Goal: Transaction & Acquisition: Purchase product/service

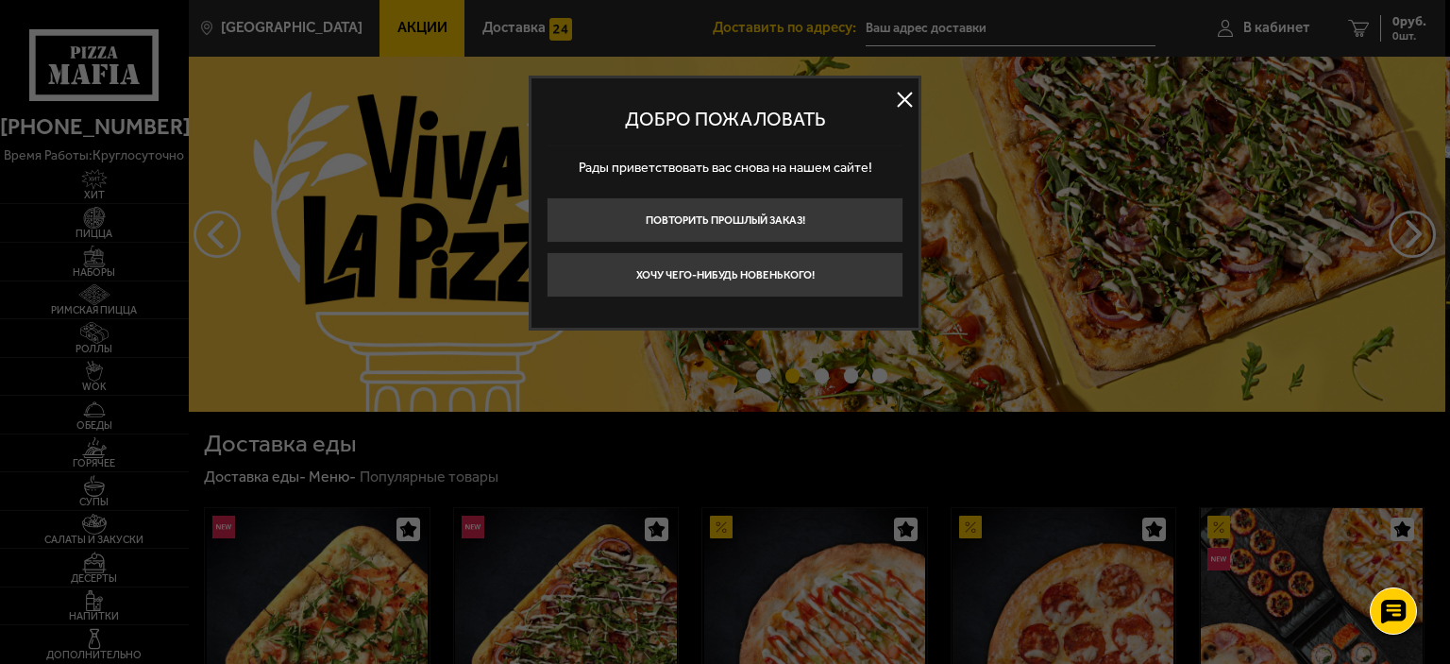
click at [817, 279] on button "Хочу чего-нибудь новенького!" at bounding box center [725, 274] width 357 height 45
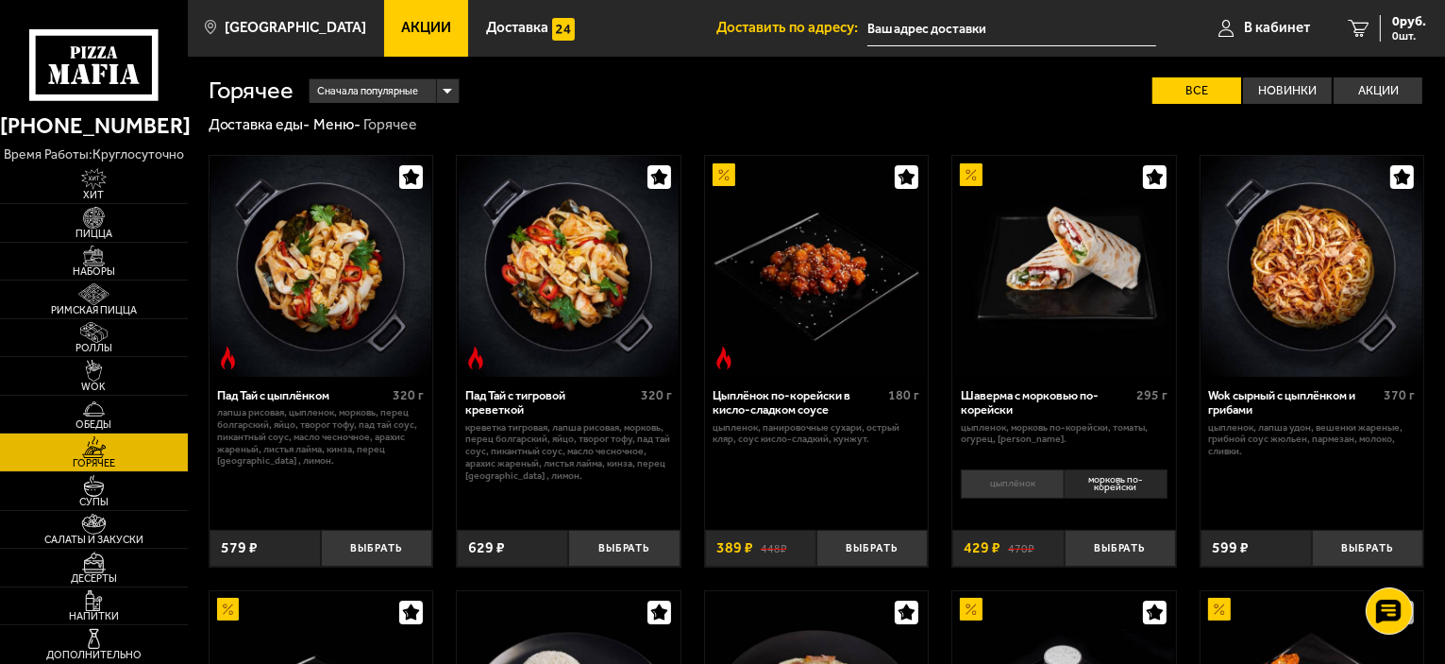
click at [416, 35] on span "Акции" at bounding box center [426, 28] width 50 height 14
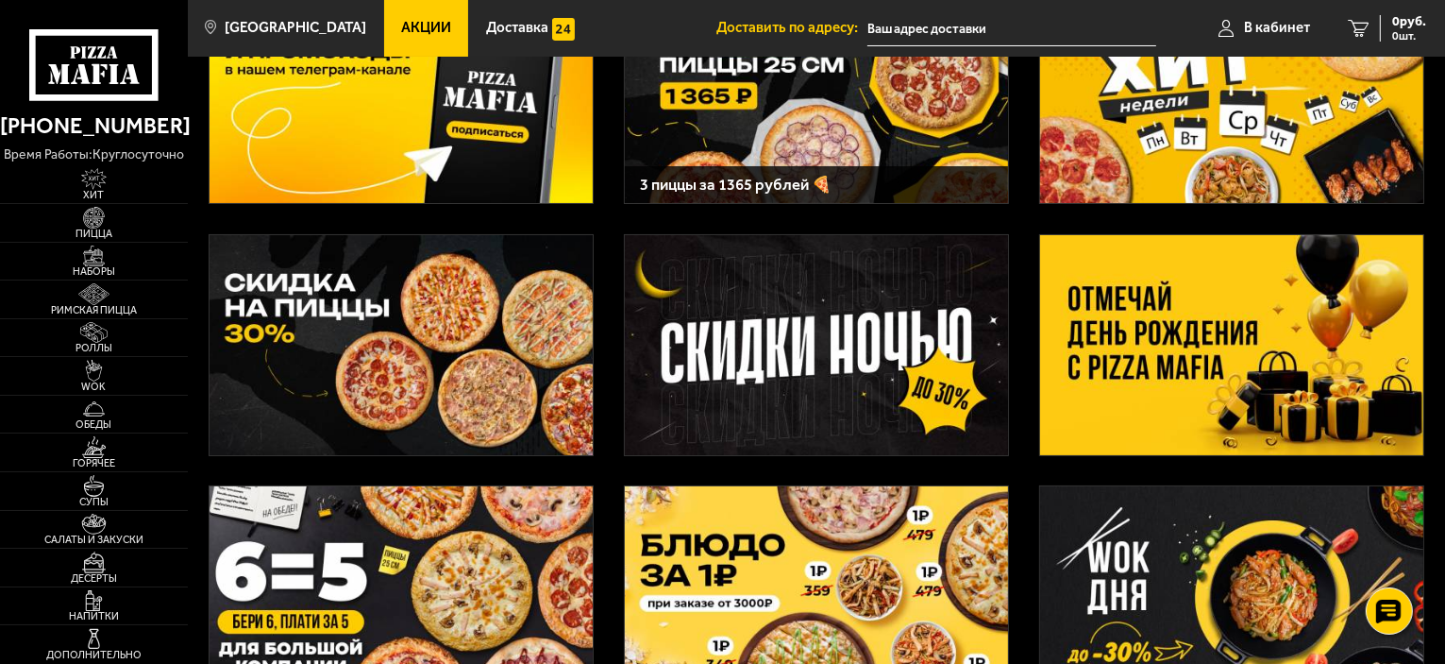
scroll to position [94, 0]
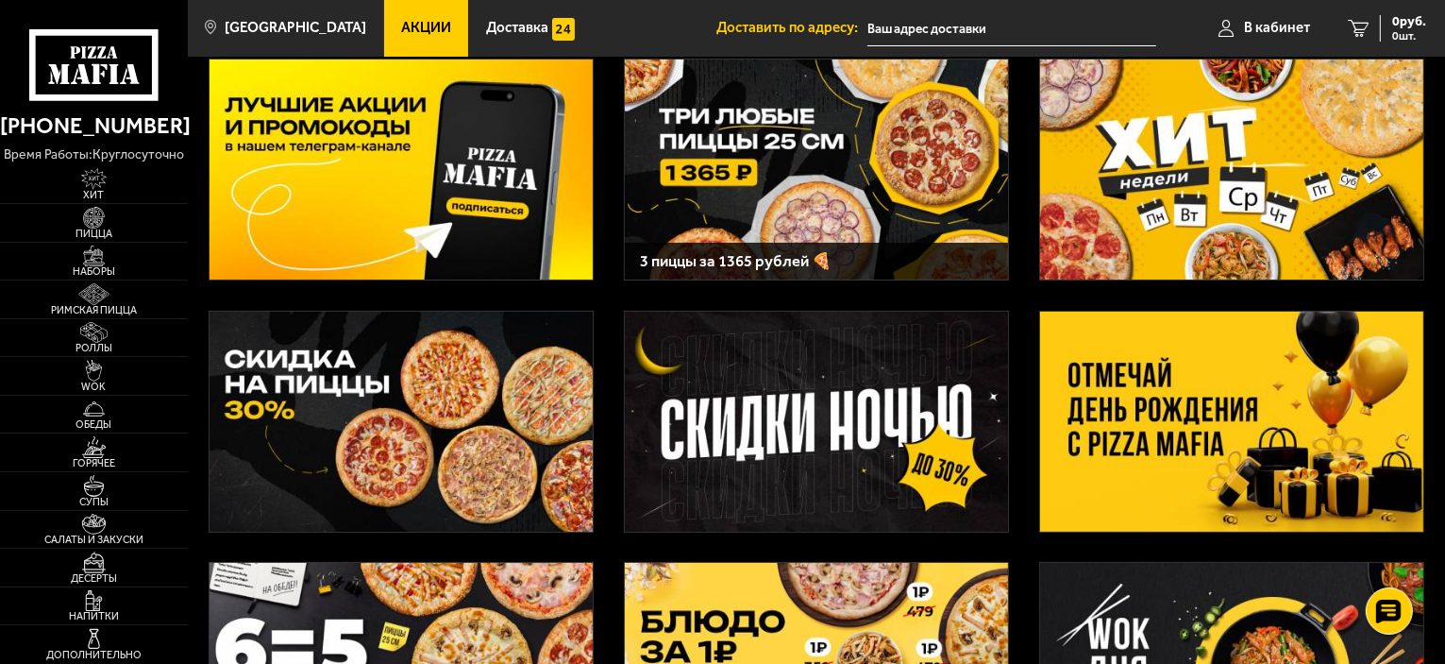
click at [697, 184] on img at bounding box center [816, 169] width 383 height 220
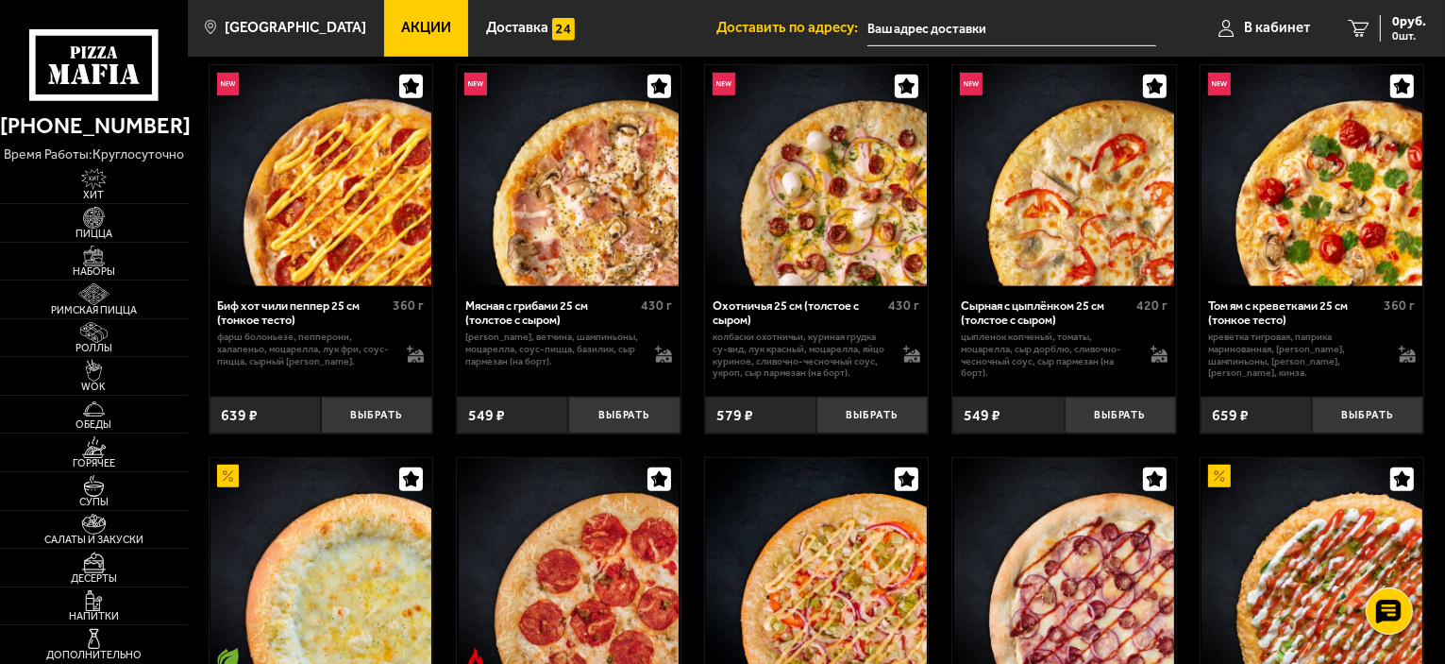
scroll to position [1133, 0]
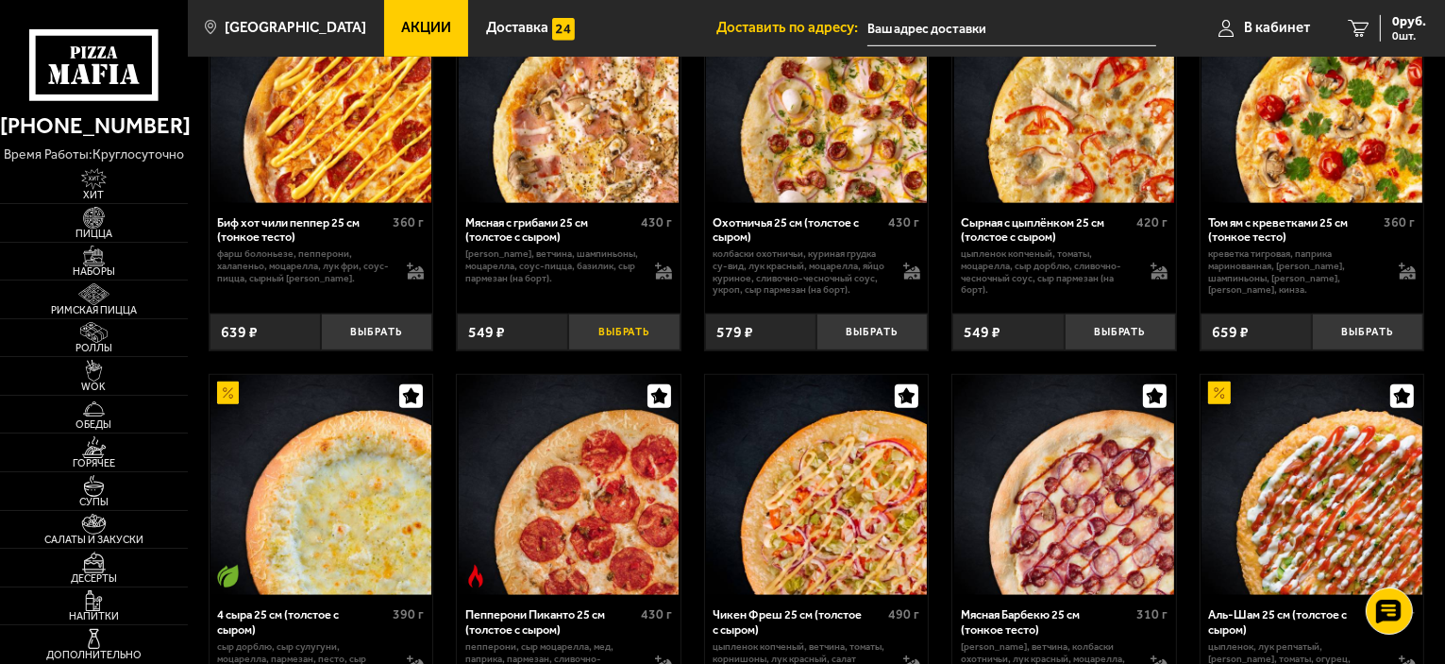
click at [627, 342] on button "Выбрать" at bounding box center [623, 331] width 111 height 37
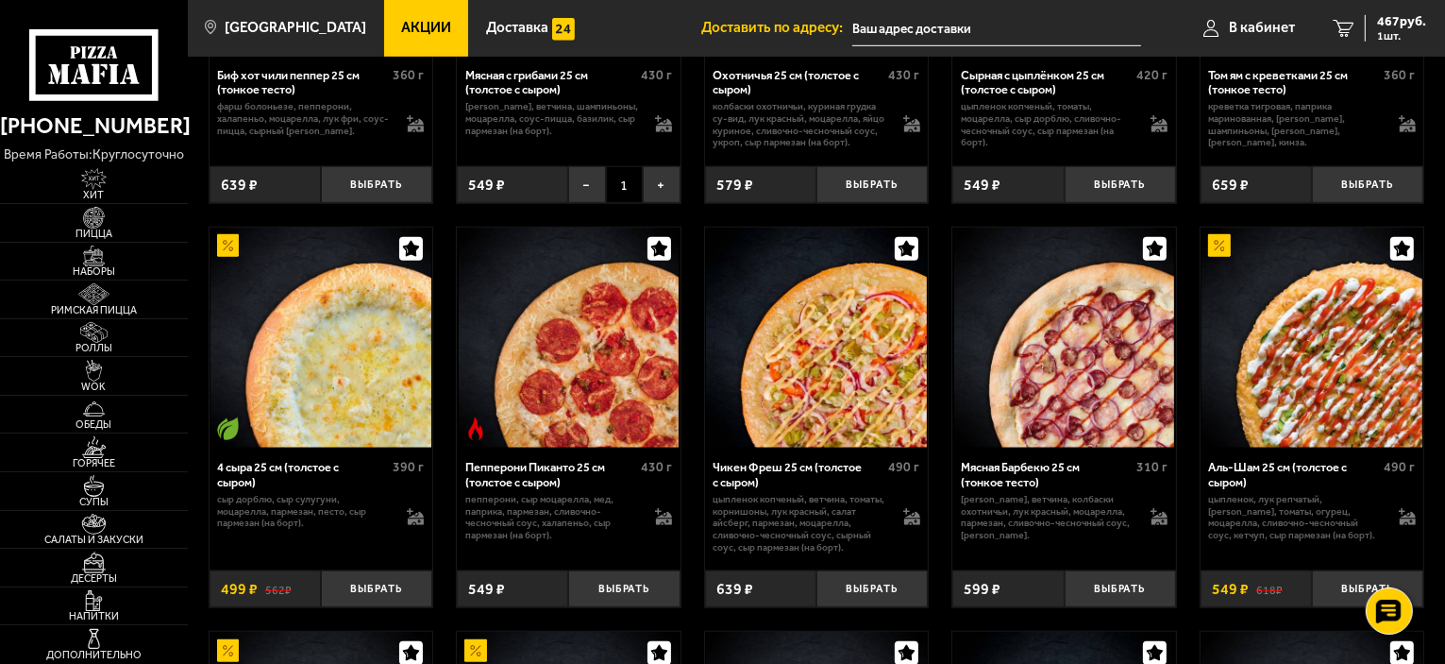
scroll to position [1322, 0]
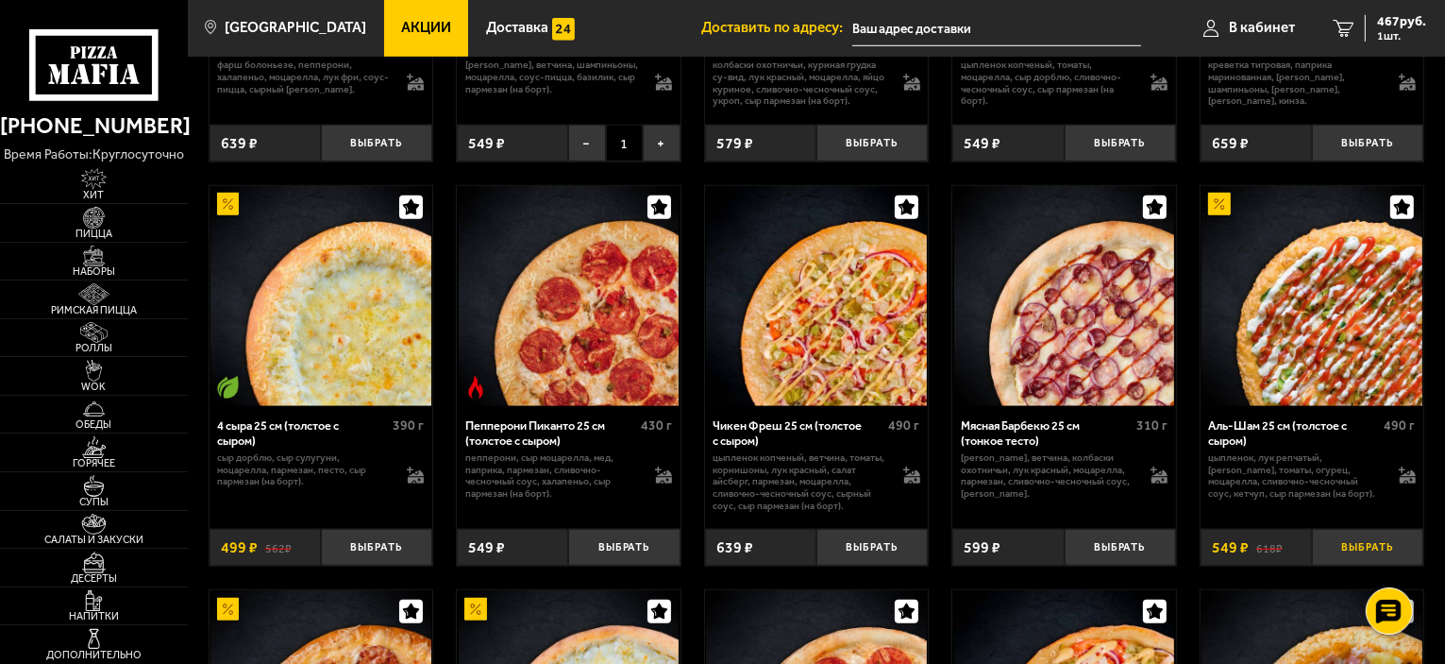
click at [1366, 556] on button "Выбрать" at bounding box center [1367, 547] width 111 height 37
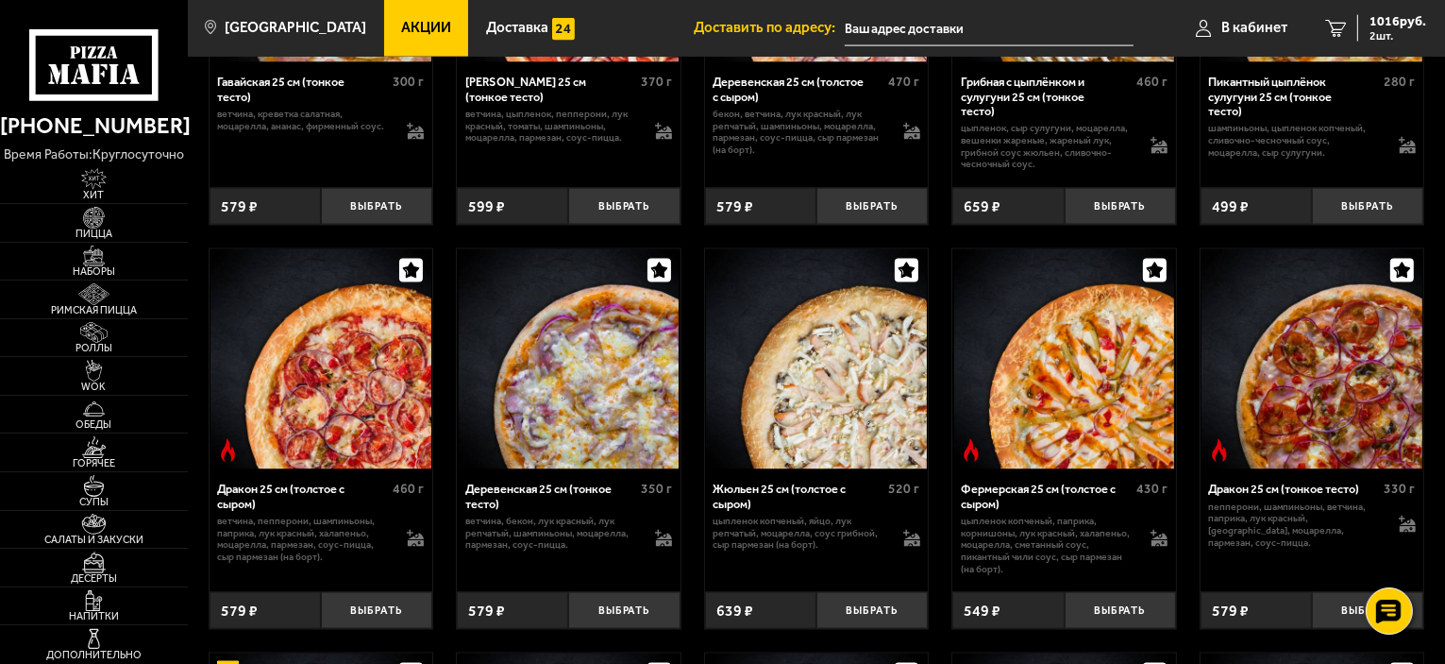
scroll to position [2926, 0]
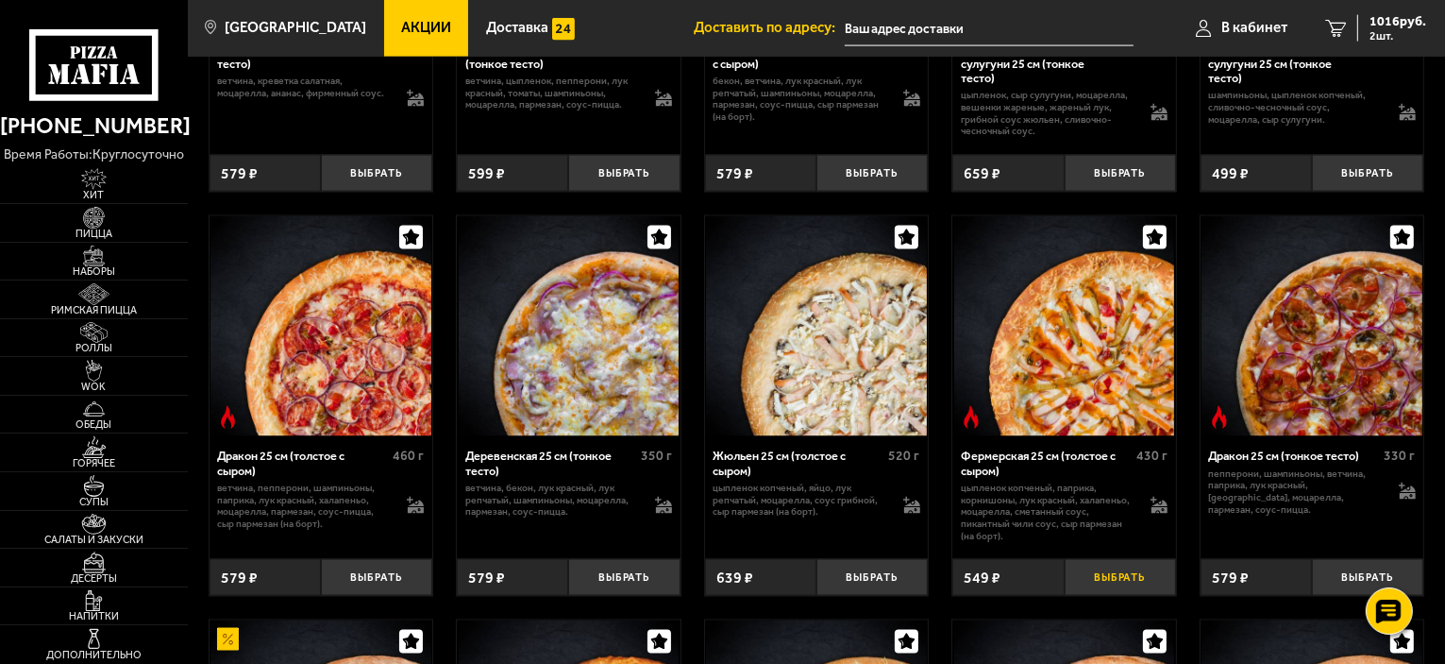
click at [1118, 589] on button "Выбрать" at bounding box center [1120, 577] width 111 height 37
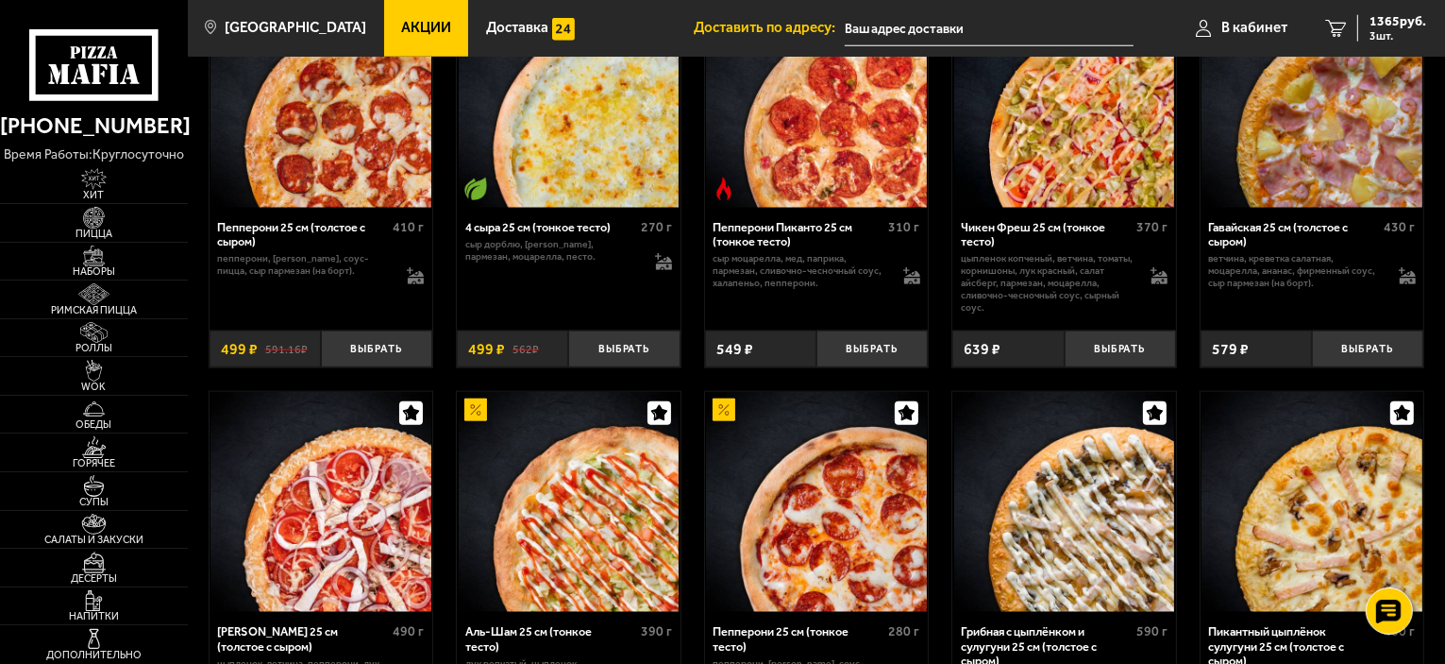
scroll to position [1888, 0]
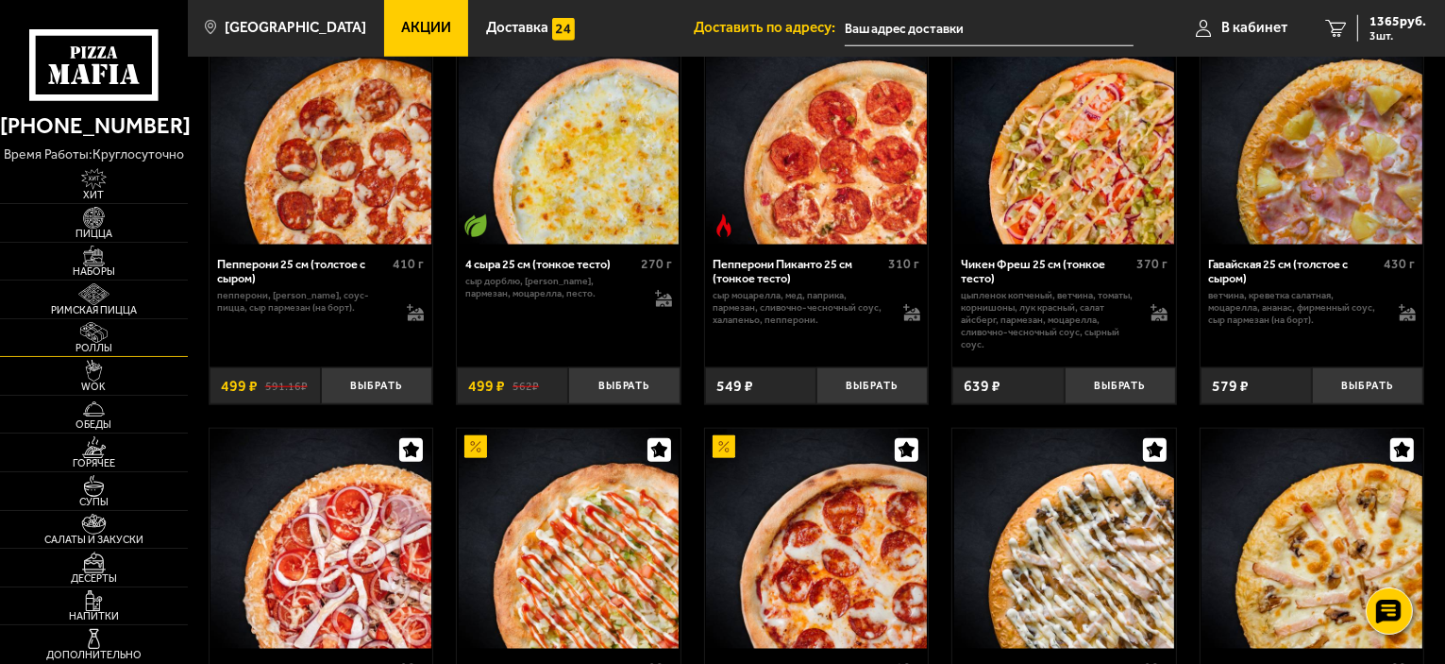
click at [90, 343] on span "Роллы" at bounding box center [94, 348] width 188 height 10
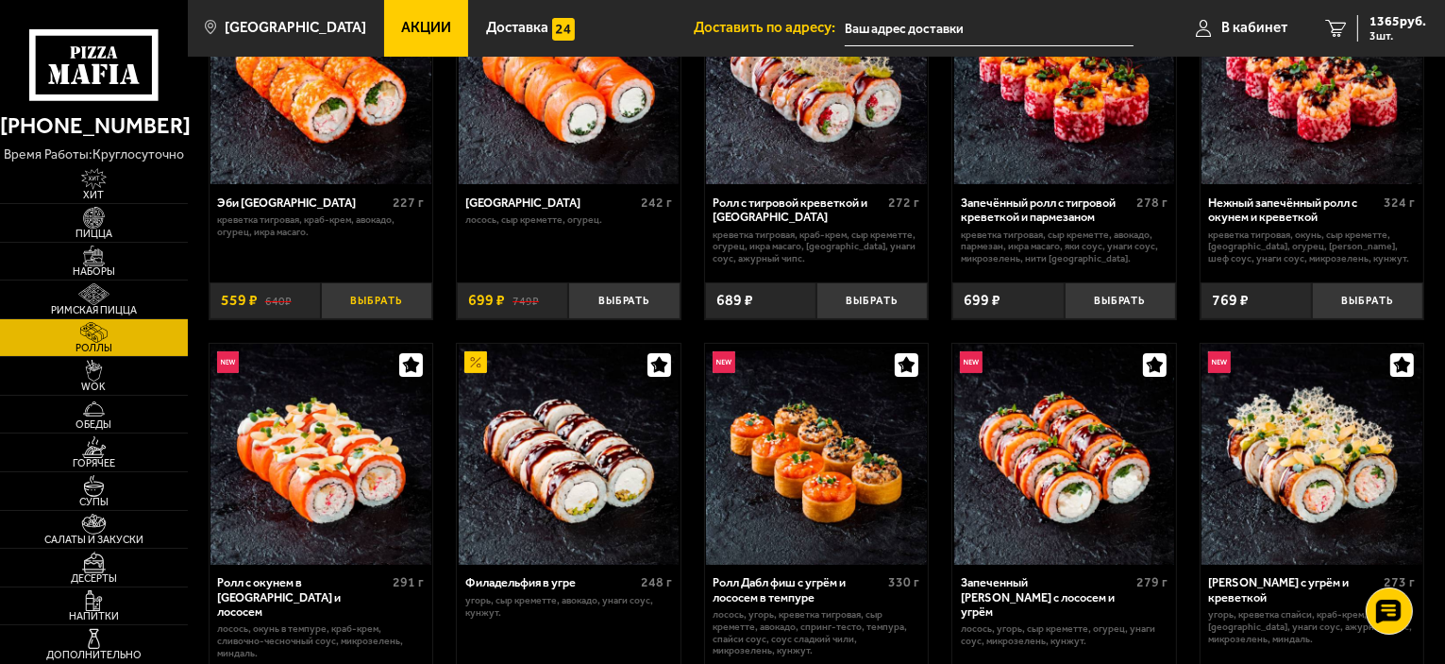
scroll to position [189, 0]
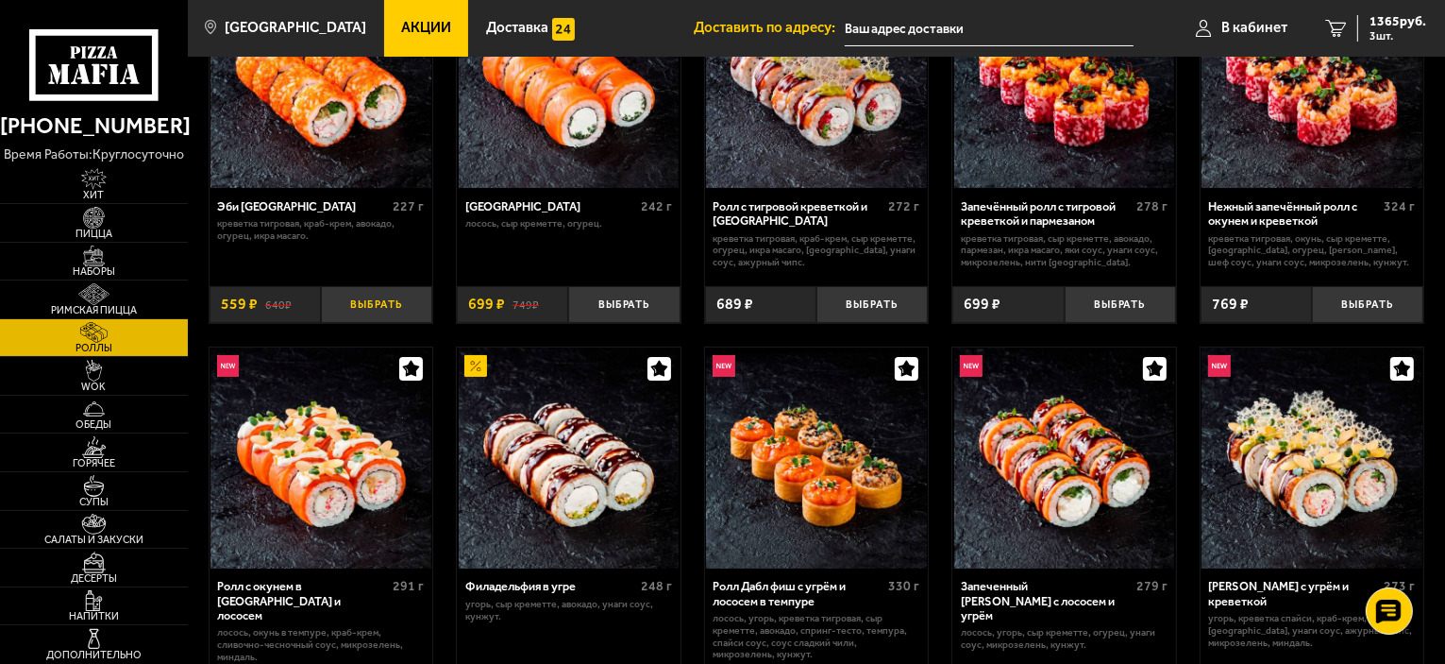
click at [362, 323] on button "Выбрать" at bounding box center [376, 304] width 111 height 37
click at [97, 452] on img at bounding box center [94, 447] width 58 height 22
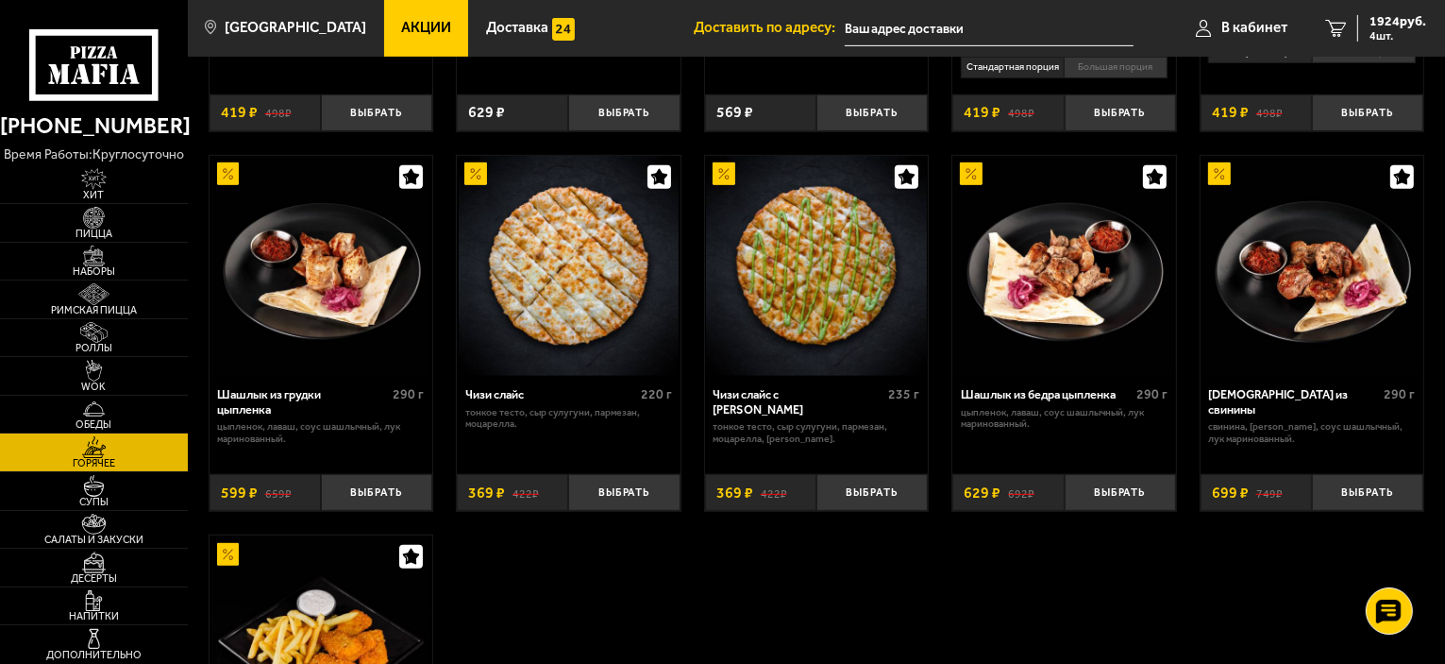
scroll to position [850, 0]
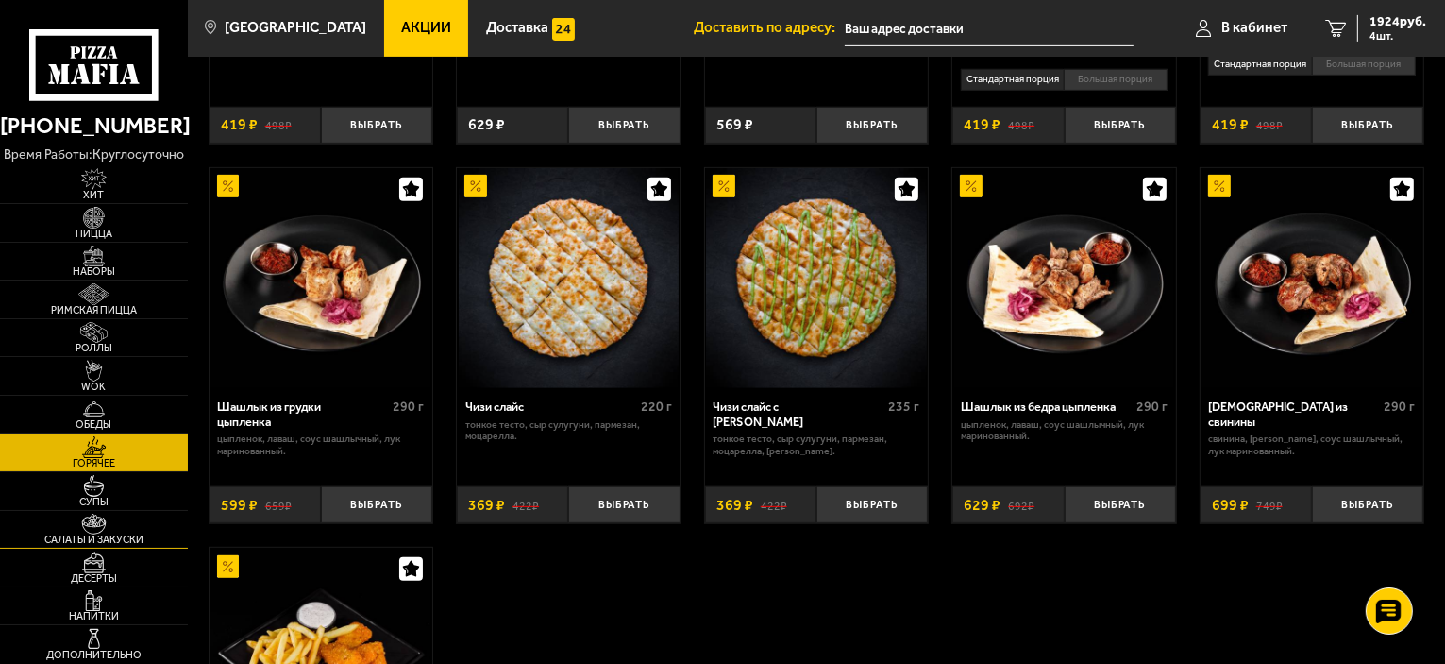
click at [95, 538] on span "Салаты и закуски" at bounding box center [94, 539] width 188 height 10
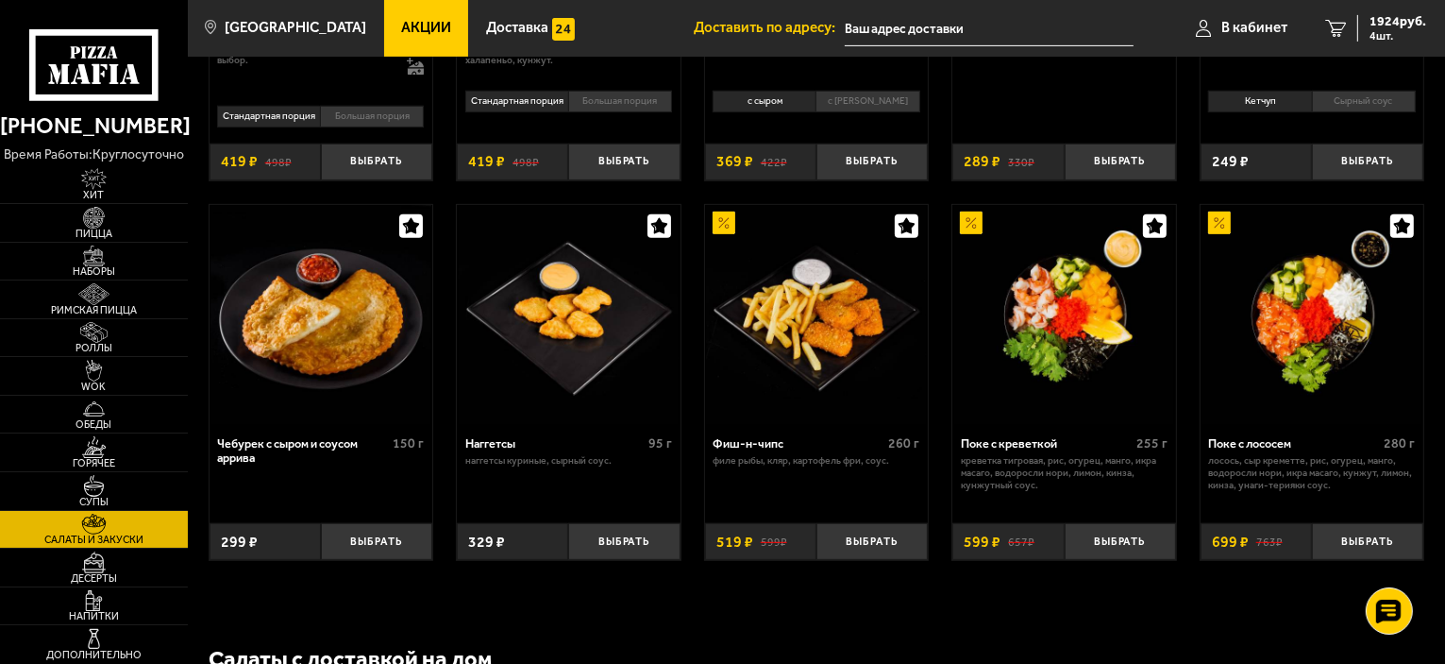
scroll to position [850, 0]
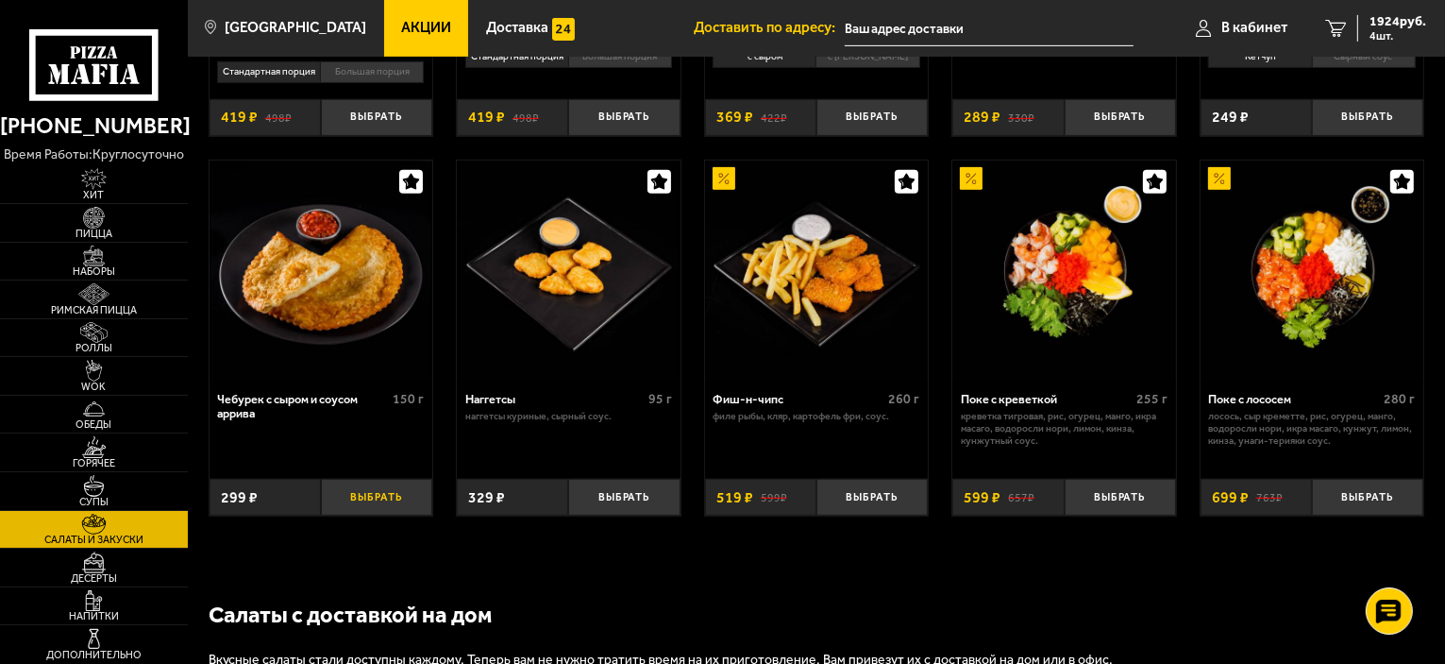
click at [376, 497] on button "Выбрать" at bounding box center [376, 497] width 111 height 37
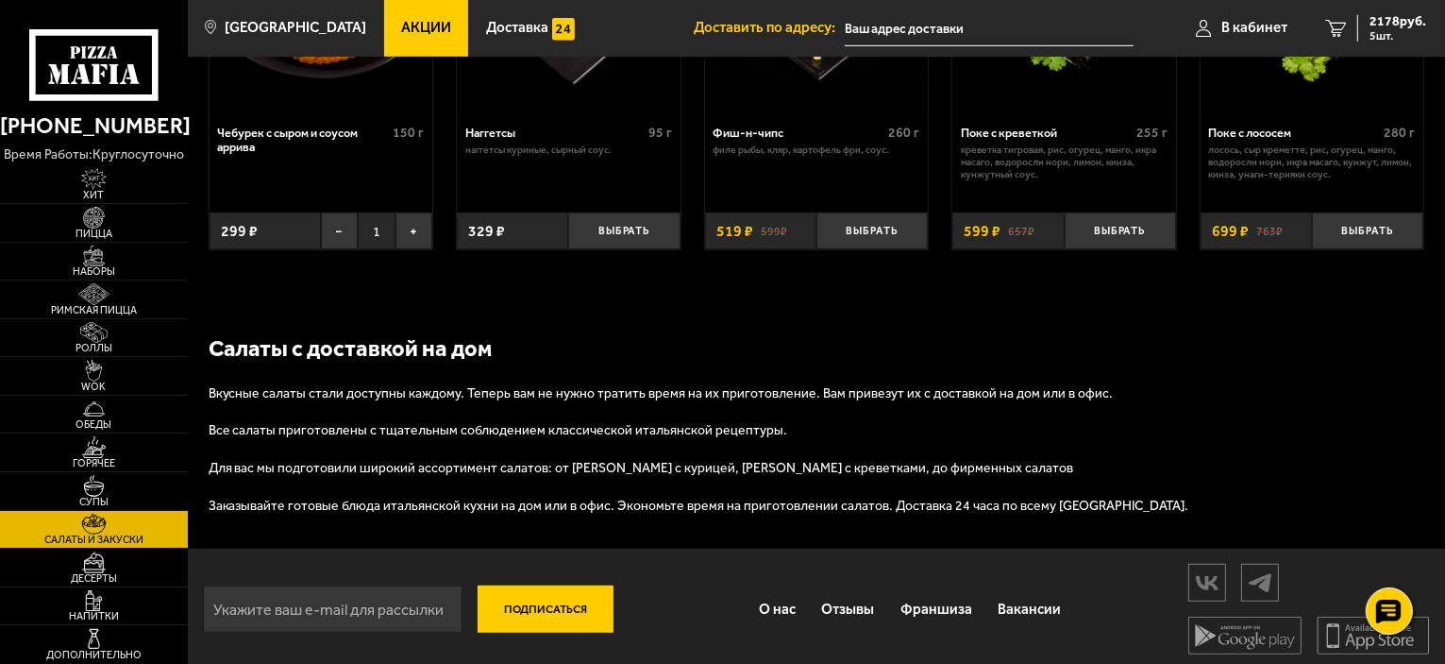
scroll to position [1125, 0]
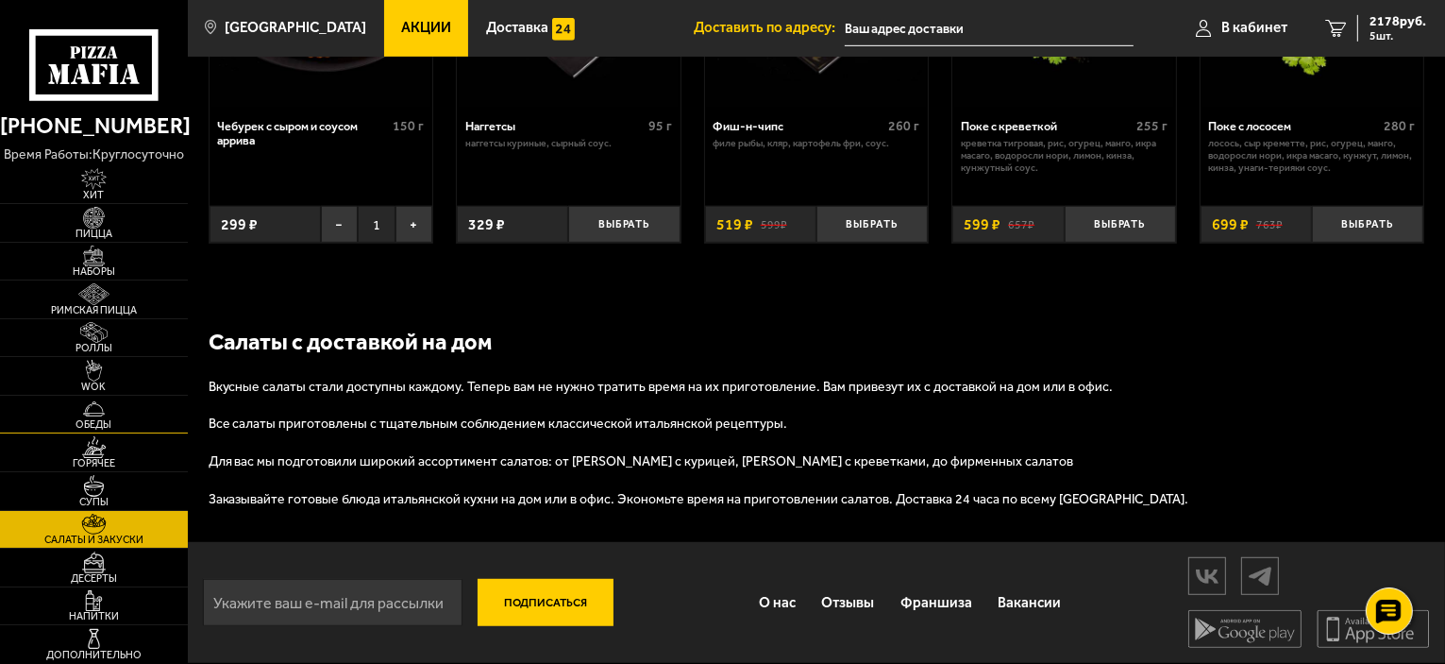
click at [88, 421] on span "Обеды" at bounding box center [94, 424] width 188 height 10
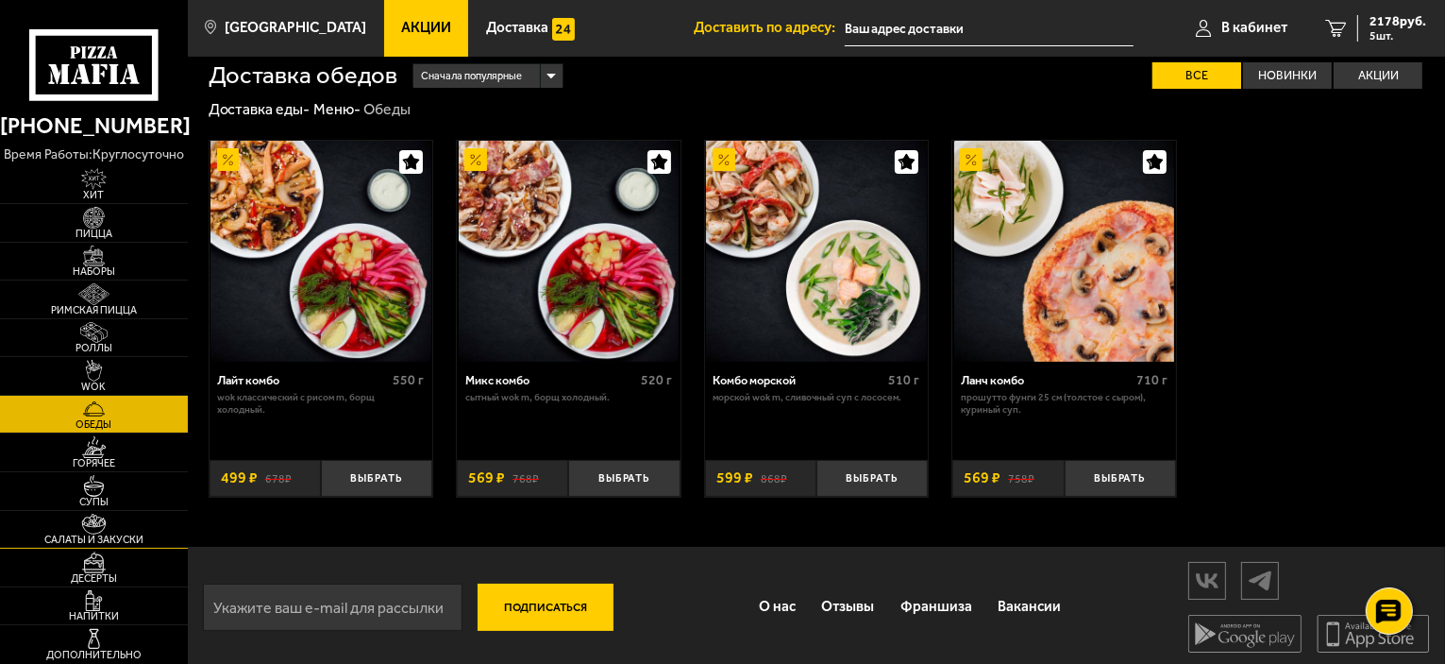
scroll to position [20, 0]
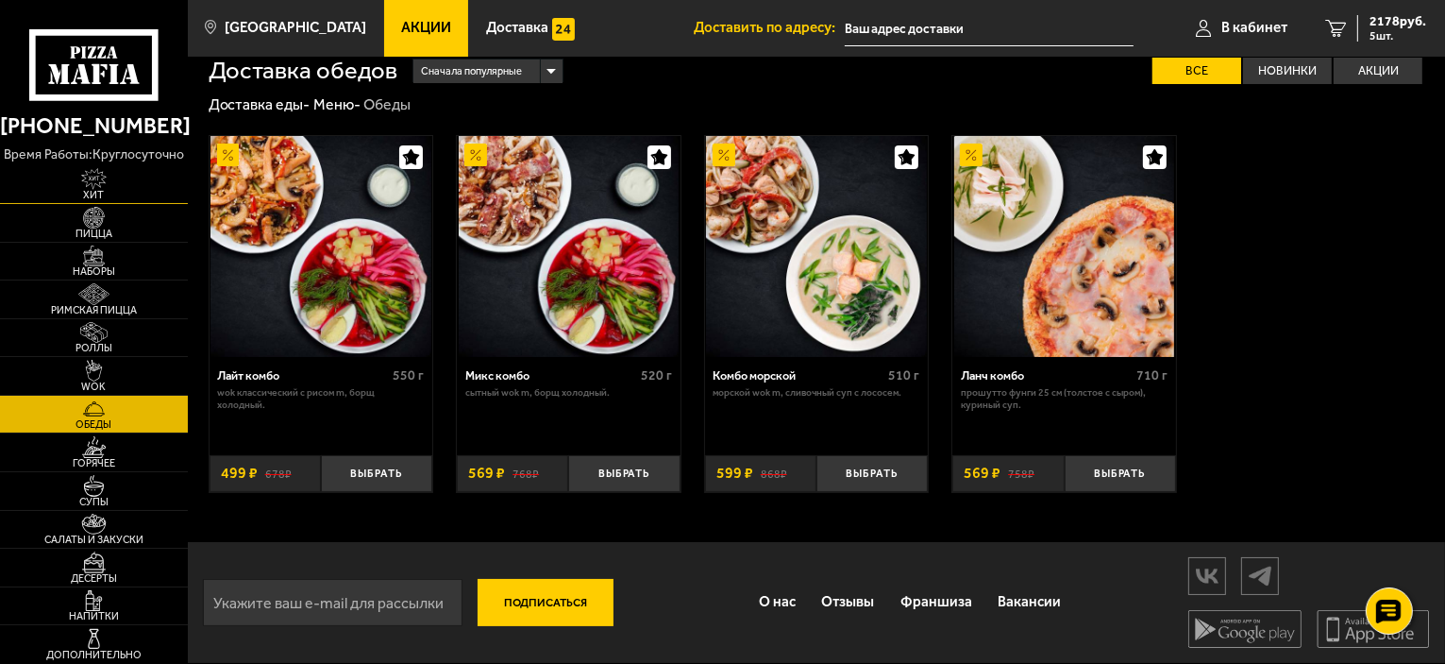
click at [79, 183] on img at bounding box center [94, 179] width 58 height 22
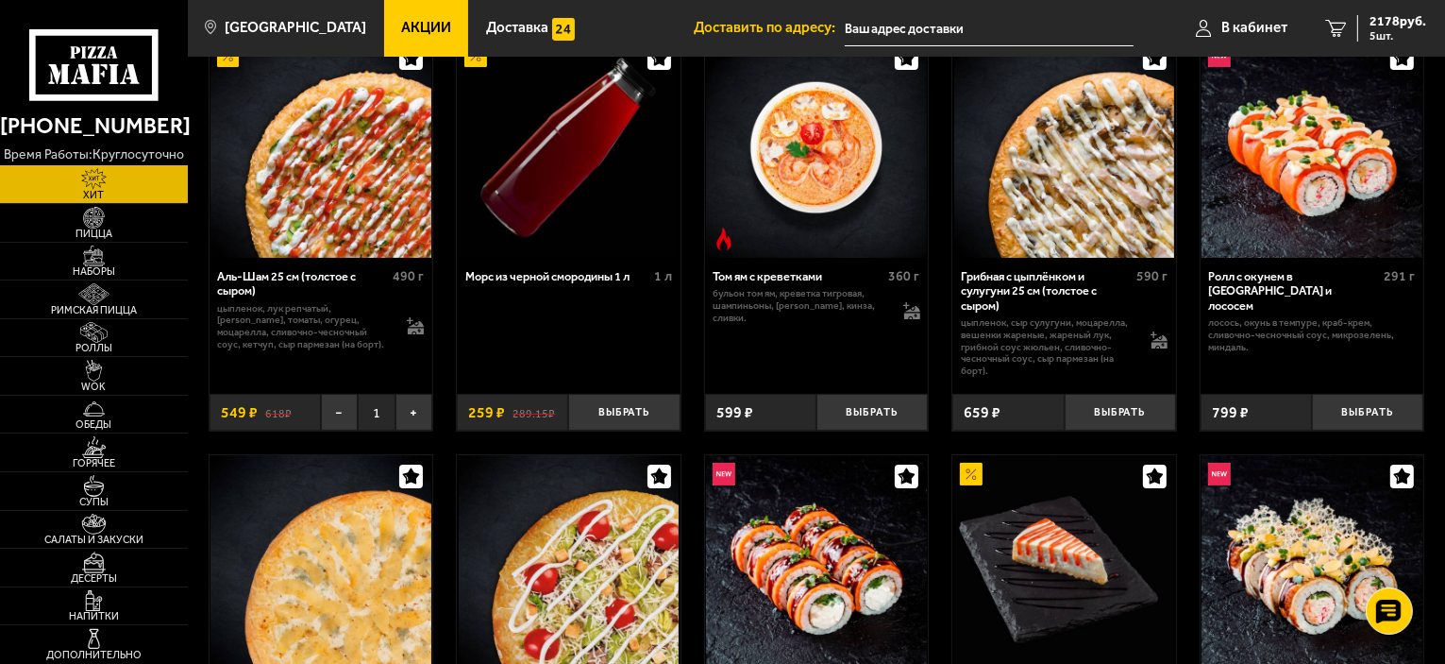
scroll to position [110, 0]
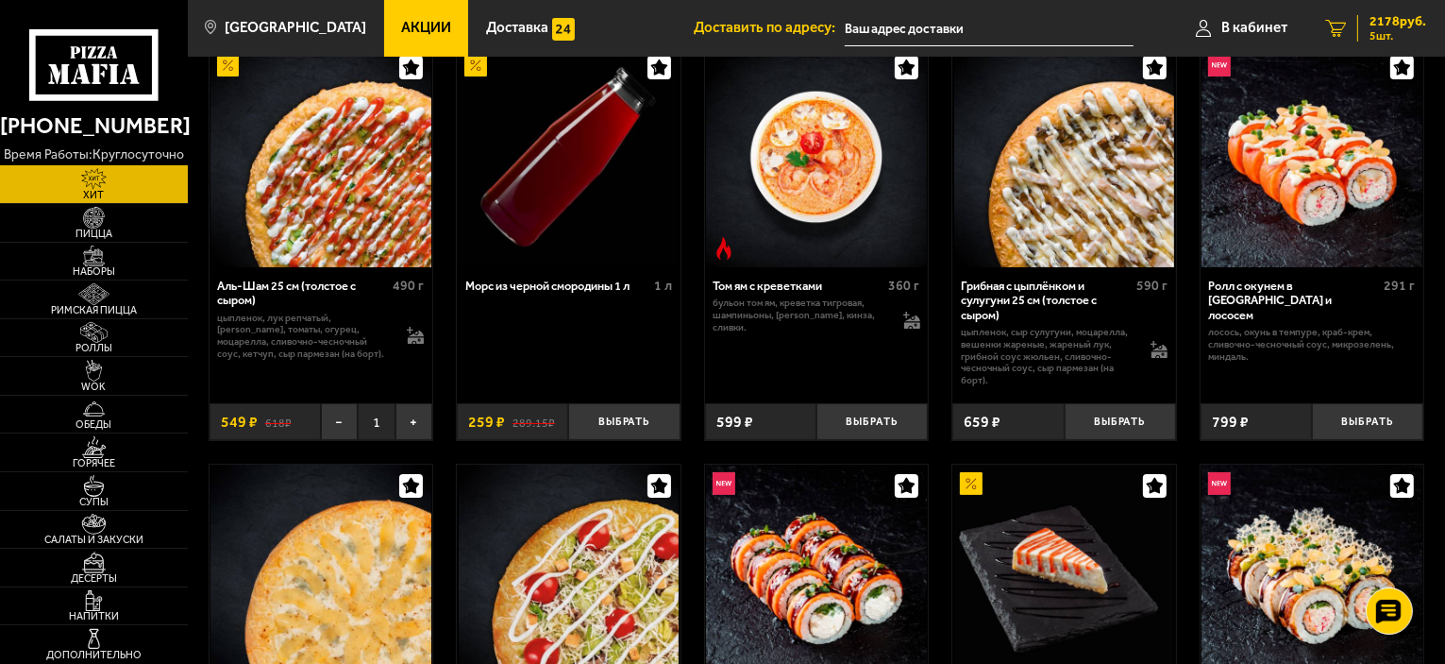
click at [1381, 30] on span "5 шт." at bounding box center [1398, 35] width 57 height 11
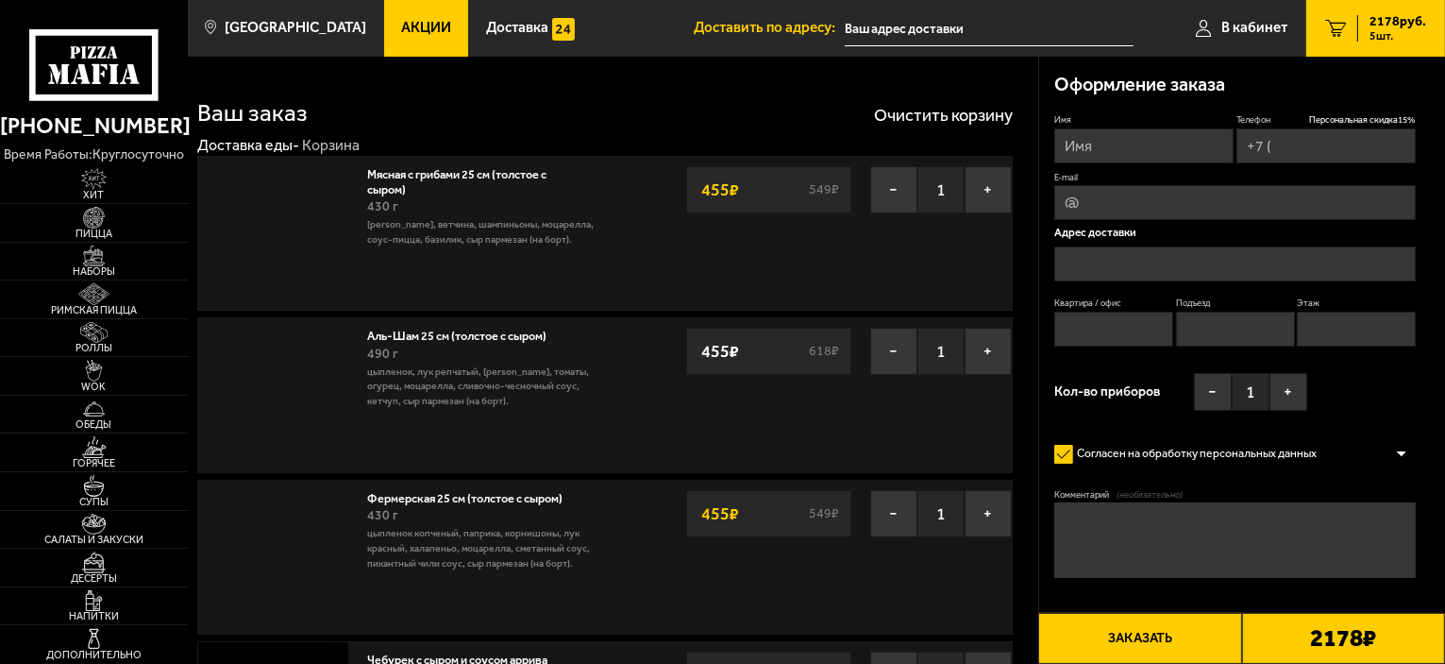
type input "[PHONE_NUMBER]"
type input "[STREET_ADDRESS]"
type input "504"
type input "1"
type input "5"
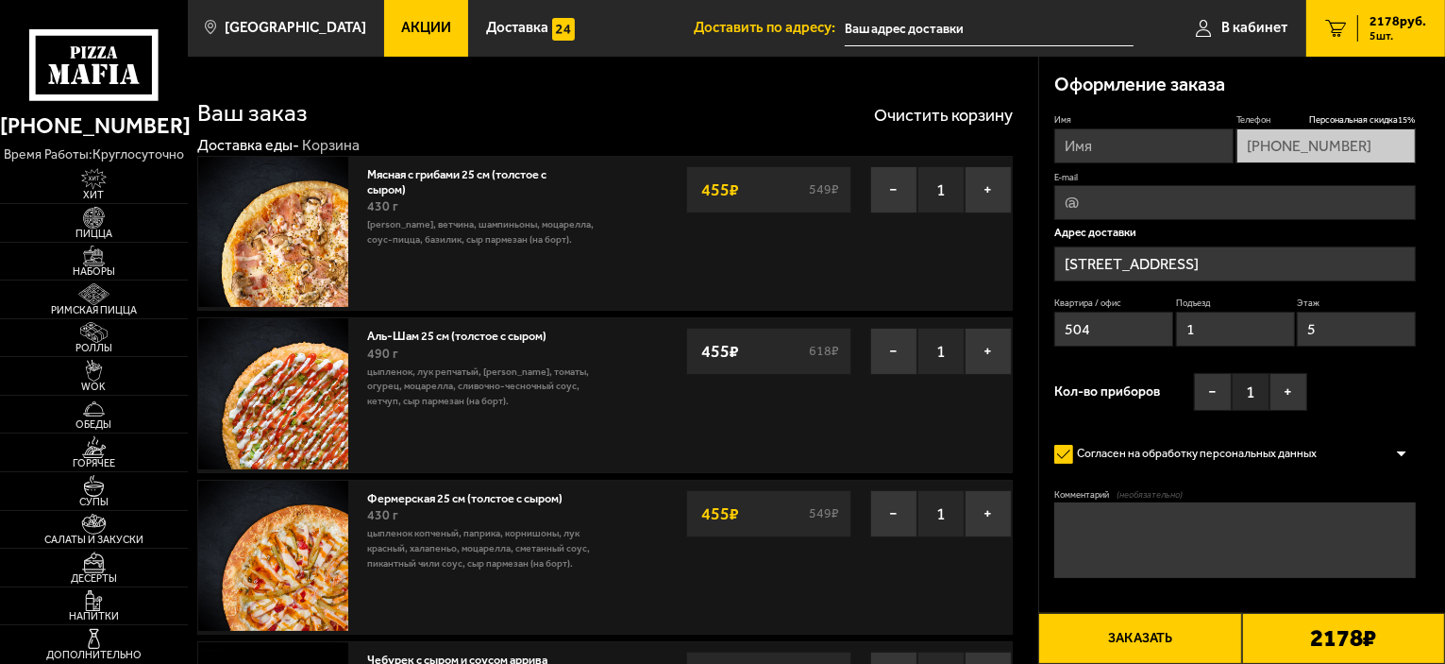
type input "[STREET_ADDRESS]"
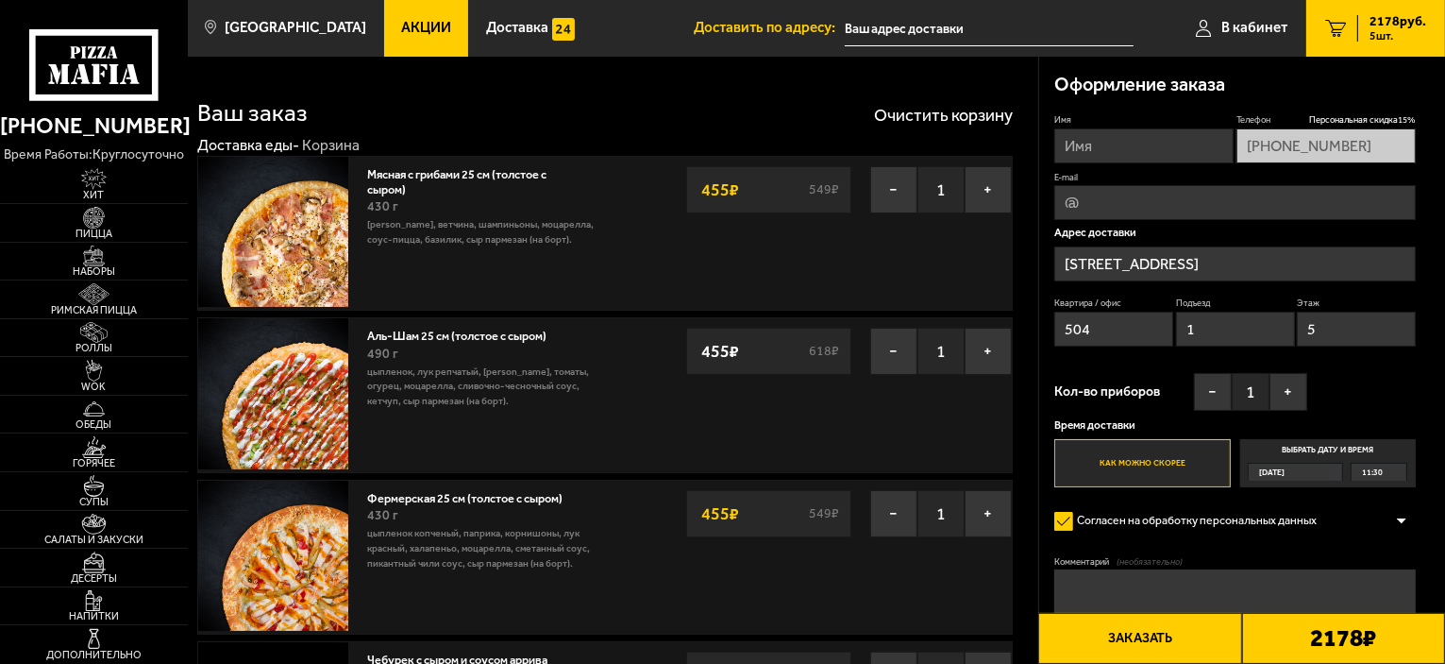
click at [1401, 470] on div "11:30" at bounding box center [1379, 471] width 55 height 17
click at [0, 0] on input "Выбрать дату и время [DATE] 11:30" at bounding box center [0, 0] width 0 height 0
click at [1402, 471] on div "11:30" at bounding box center [1379, 471] width 55 height 17
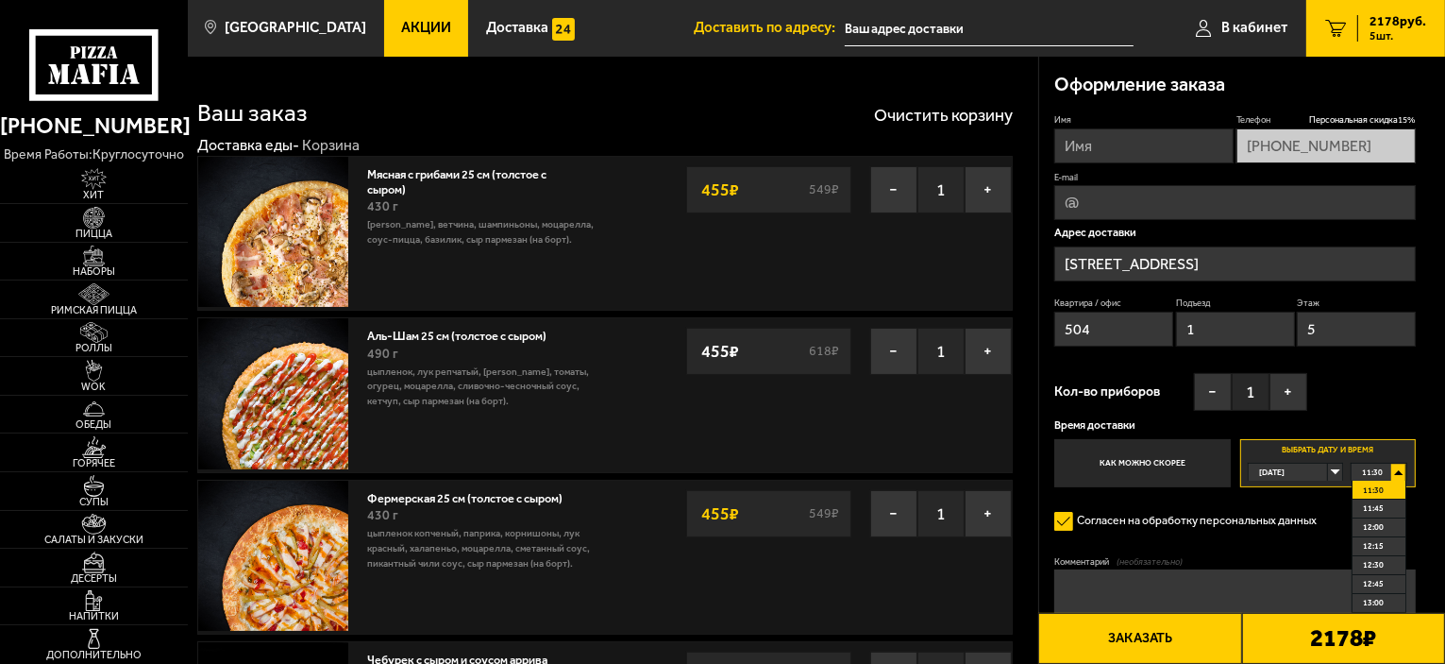
click at [1402, 471] on div "11:30" at bounding box center [1379, 471] width 55 height 17
click at [1377, 493] on span "14:00" at bounding box center [1373, 488] width 21 height 17
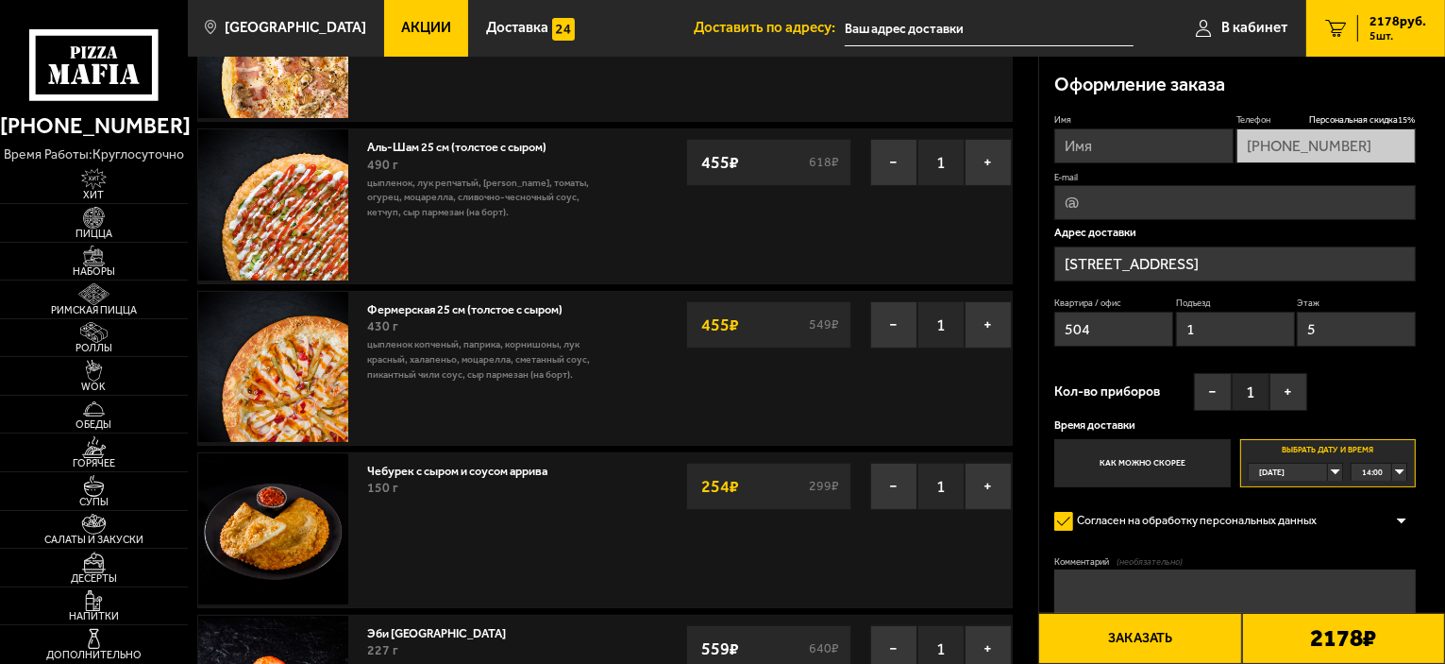
click at [1087, 144] on input "Имя" at bounding box center [1143, 145] width 179 height 35
type input "[PERSON_NAME]"
click at [1062, 202] on input "E-mail" at bounding box center [1235, 202] width 362 height 35
type input "[EMAIL_ADDRESS][DOMAIN_NAME]"
click at [1106, 642] on button "Заказать" at bounding box center [1139, 638] width 203 height 51
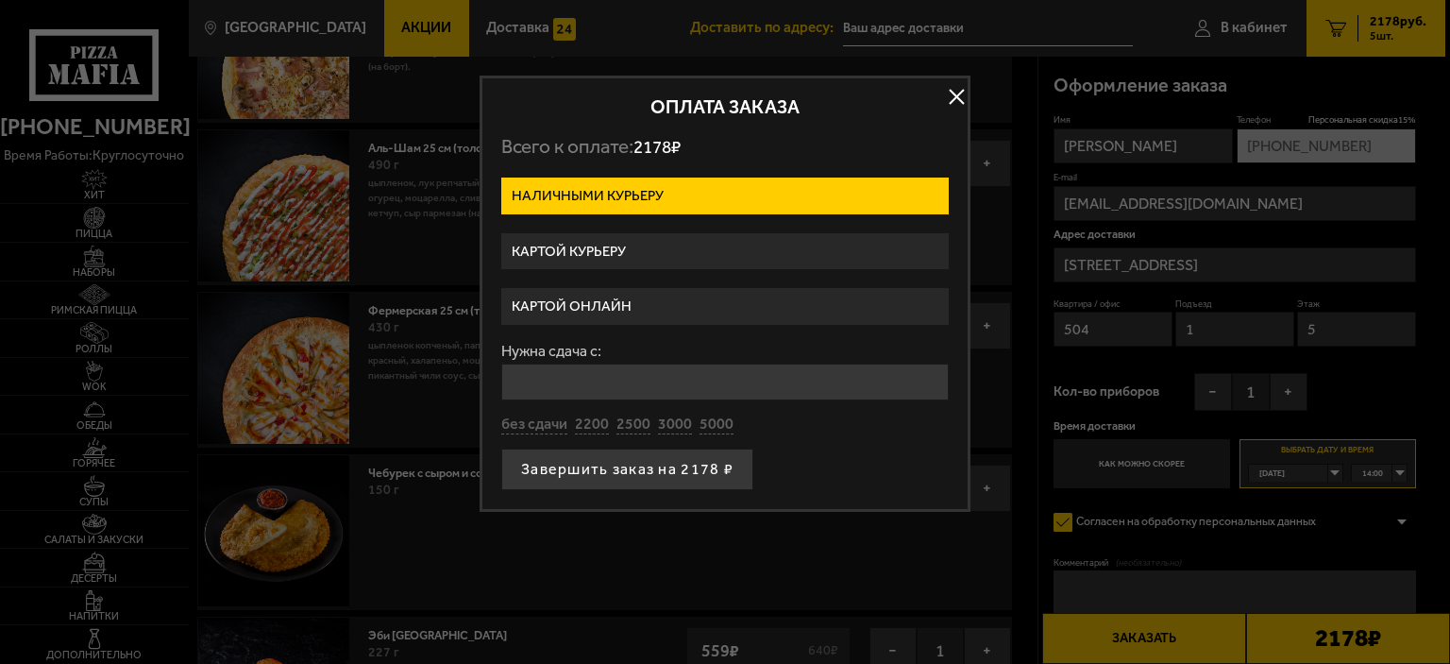
click at [609, 251] on label "Картой курьеру" at bounding box center [724, 251] width 447 height 37
click at [0, 0] on input "Картой курьеру" at bounding box center [0, 0] width 0 height 0
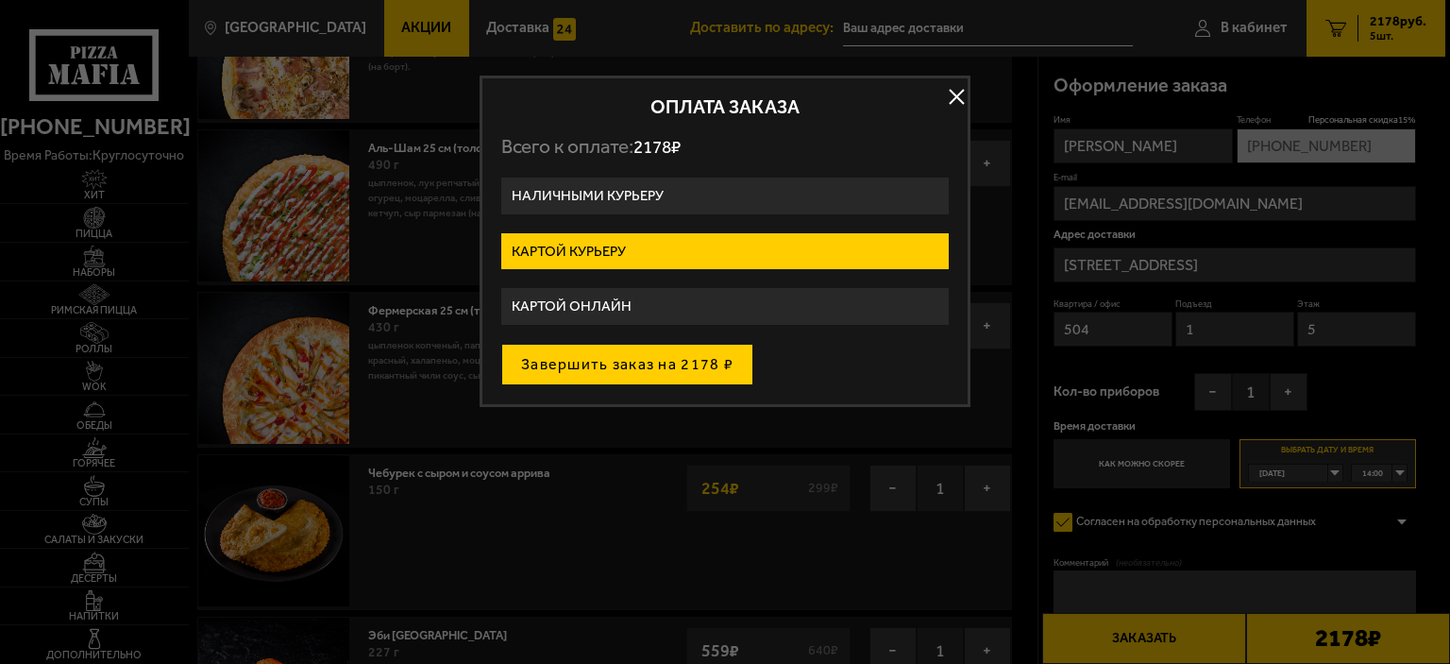
click at [615, 369] on button "Завершить заказ на 2178 ₽" at bounding box center [627, 365] width 252 height 42
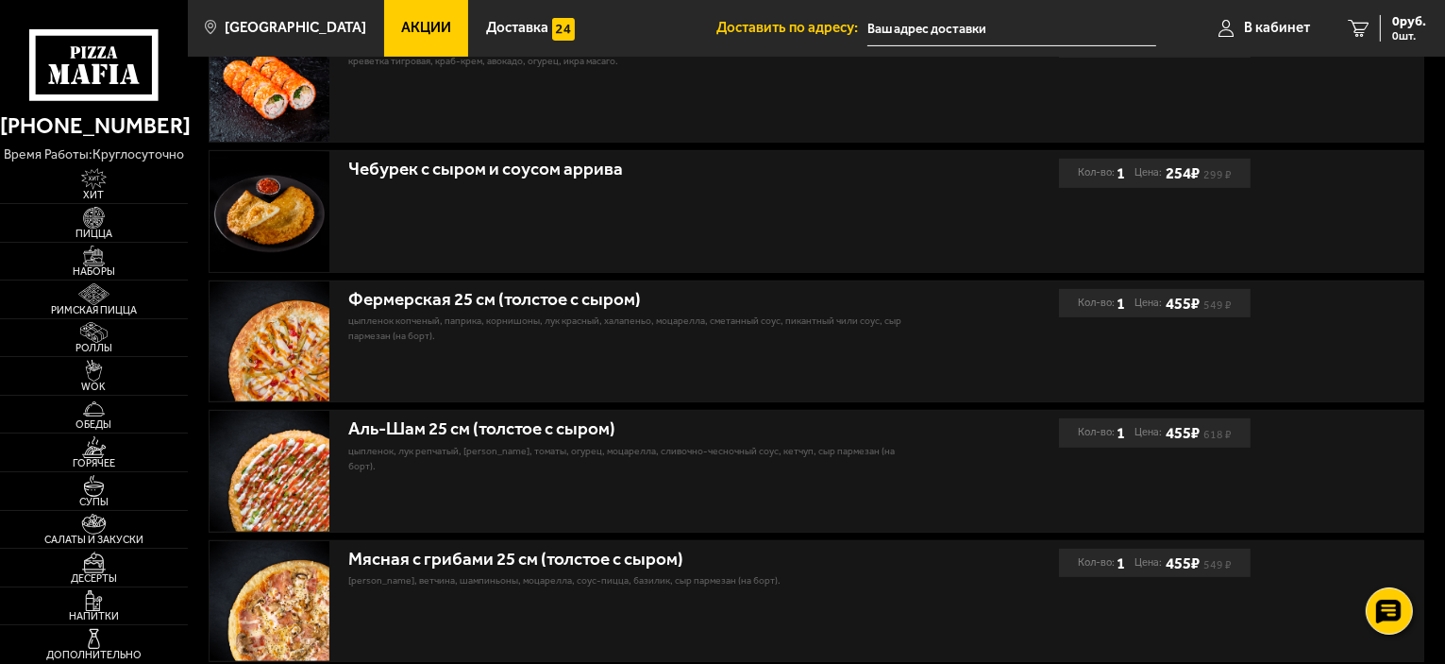
scroll to position [472, 0]
